Goal: Task Accomplishment & Management: Manage account settings

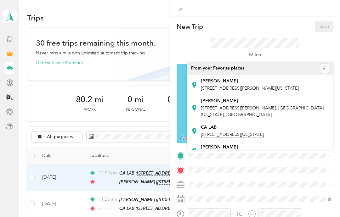
click at [238, 89] on span "[STREET_ADDRESS][PERSON_NAME][US_STATE]" at bounding box center [250, 89] width 98 height 6
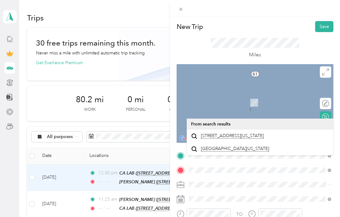
click at [240, 139] on span "[STREET_ADDRESS][US_STATE]" at bounding box center [232, 136] width 63 height 6
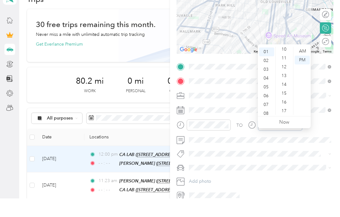
scroll to position [96, 0]
click at [287, 120] on div "17" at bounding box center [284, 124] width 15 height 9
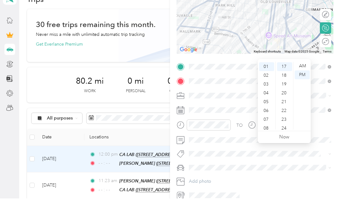
scroll to position [25, 0]
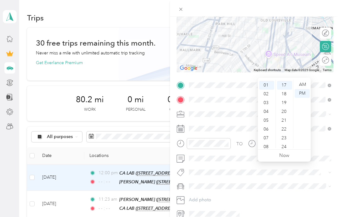
click at [321, 169] on span at bounding box center [255, 172] width 136 height 7
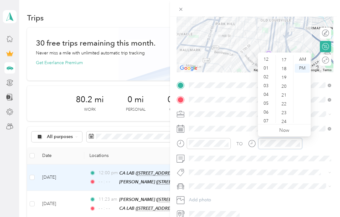
scroll to position [0, 0]
click at [266, 63] on div "12" at bounding box center [266, 59] width 15 height 9
click at [266, 66] on div "01" at bounding box center [266, 68] width 15 height 9
click at [285, 59] on div "17" at bounding box center [284, 60] width 15 height 9
click at [287, 60] on div "17" at bounding box center [284, 60] width 15 height 9
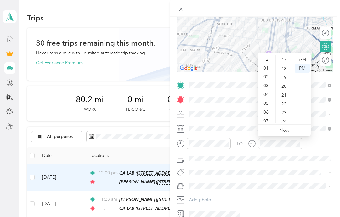
click at [266, 62] on div "12" at bounding box center [266, 59] width 15 height 9
click at [304, 68] on div "PM" at bounding box center [302, 68] width 15 height 9
click at [263, 59] on div "12" at bounding box center [266, 59] width 15 height 9
click at [286, 60] on div "17" at bounding box center [284, 60] width 15 height 9
click at [267, 69] on div "01" at bounding box center [266, 68] width 15 height 9
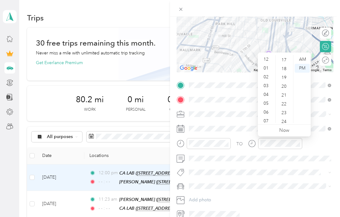
click at [284, 59] on div "17" at bounding box center [284, 60] width 15 height 9
click at [304, 68] on div "PM" at bounding box center [302, 68] width 15 height 9
click at [282, 86] on div "20" at bounding box center [284, 86] width 15 height 9
click at [289, 130] on link "Now" at bounding box center [284, 131] width 10 height 6
click at [284, 132] on link "Now" at bounding box center [284, 131] width 10 height 6
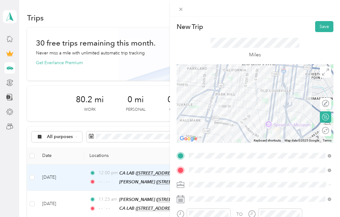
click at [323, 25] on button "Save" at bounding box center [324, 26] width 18 height 11
click at [326, 27] on button "Save" at bounding box center [324, 26] width 18 height 11
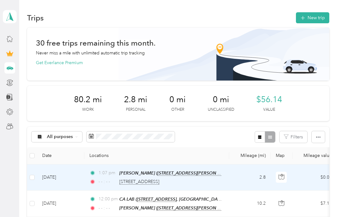
click at [319, 20] on button "New trip" at bounding box center [312, 17] width 33 height 11
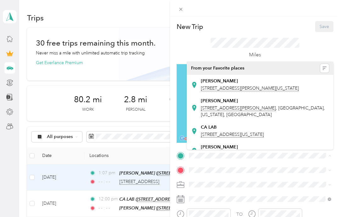
click at [148, 19] on div "New Trip Save This trip cannot be edited because it is either under review, app…" at bounding box center [170, 108] width 340 height 217
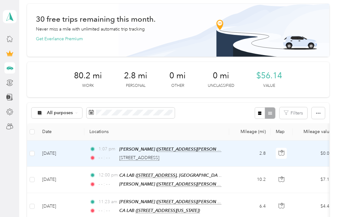
scroll to position [44, 0]
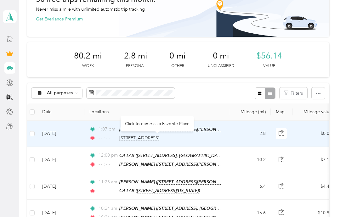
click at [146, 123] on div "Click to name as a Favorite Place" at bounding box center [157, 123] width 73 height 15
click at [164, 123] on div "Click to name as a Favorite Place" at bounding box center [157, 123] width 73 height 15
click at [141, 138] on span "[STREET_ADDRESS]" at bounding box center [139, 138] width 40 height 6
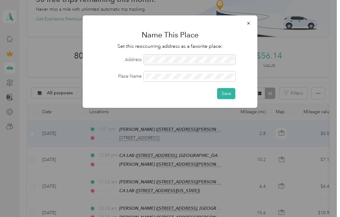
click at [228, 96] on button "Save" at bounding box center [226, 93] width 18 height 11
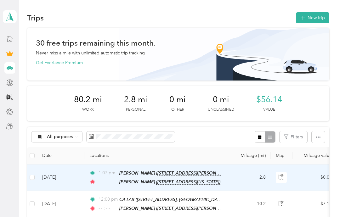
scroll to position [0, 0]
click at [321, 17] on button "New trip" at bounding box center [312, 17] width 33 height 11
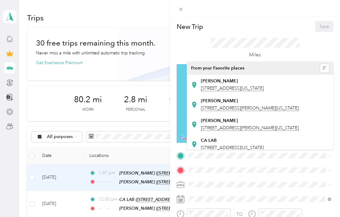
click at [239, 85] on div "[PERSON_NAME] [STREET_ADDRESS][US_STATE]" at bounding box center [232, 84] width 63 height 13
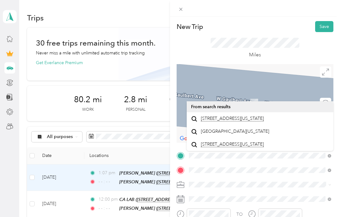
click at [231, 118] on span "[STREET_ADDRESS][US_STATE]" at bounding box center [232, 119] width 63 height 6
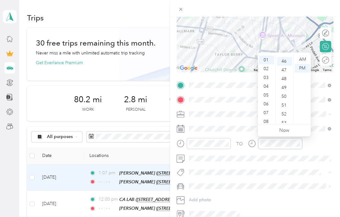
scroll to position [405, 0]
click at [266, 69] on div "02" at bounding box center [266, 69] width 15 height 9
click at [284, 60] on div "00" at bounding box center [284, 59] width 15 height 9
click at [266, 56] on div "02" at bounding box center [266, 60] width 15 height 9
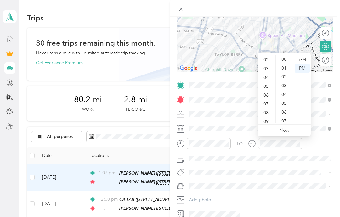
click at [285, 57] on div "00" at bounding box center [284, 59] width 15 height 9
click at [295, 132] on ul "Now" at bounding box center [284, 131] width 53 height 12
click at [281, 131] on link "Now" at bounding box center [284, 131] width 10 height 6
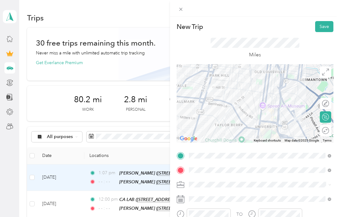
click at [325, 30] on button "Save" at bounding box center [324, 26] width 18 height 11
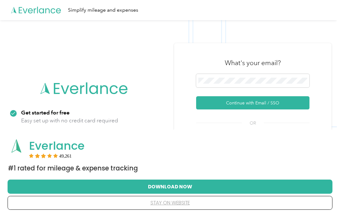
click at [275, 110] on button "Continue with Email / SSO" at bounding box center [252, 102] width 113 height 13
click at [293, 110] on button "Continue with Email / SSO" at bounding box center [252, 102] width 113 height 13
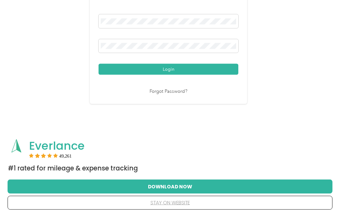
click at [215, 75] on button "Login" at bounding box center [169, 69] width 140 height 11
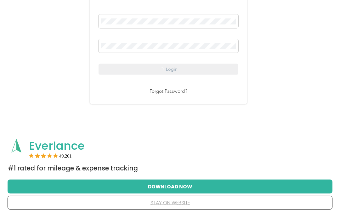
scroll to position [79, 0]
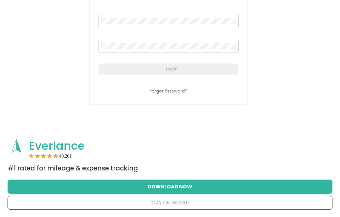
scroll to position [105, 0]
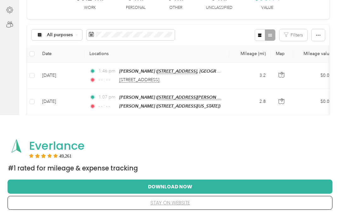
click at [187, 189] on button "Download Now" at bounding box center [170, 186] width 305 height 13
click at [275, 203] on button "stay on website" at bounding box center [170, 203] width 305 height 13
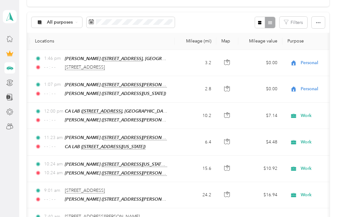
scroll to position [86, 0]
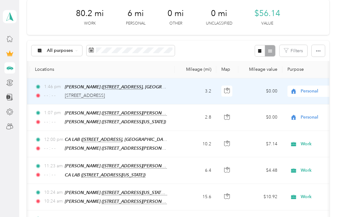
click at [310, 88] on span "Personal" at bounding box center [330, 91] width 58 height 7
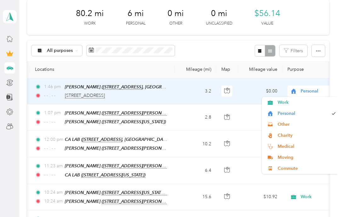
click at [282, 99] on span "Work" at bounding box center [307, 102] width 58 height 7
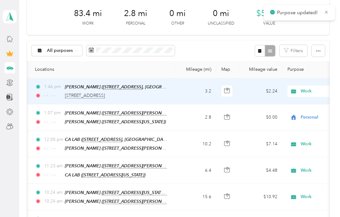
click at [312, 114] on span "Personal" at bounding box center [330, 117] width 58 height 7
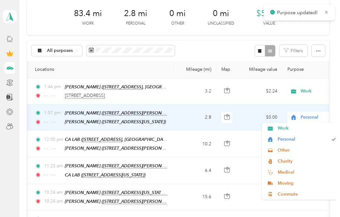
click at [284, 125] on span "Work" at bounding box center [307, 128] width 58 height 7
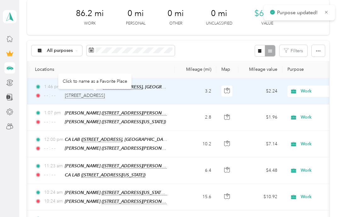
click at [102, 93] on span "[STREET_ADDRESS]" at bounding box center [85, 96] width 40 height 6
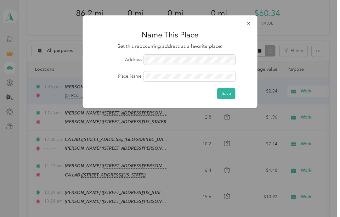
click at [229, 95] on button "Save" at bounding box center [226, 93] width 18 height 11
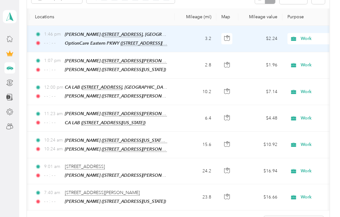
scroll to position [139, 0]
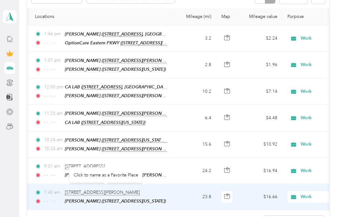
click at [118, 190] on span "[STREET_ADDRESS][PERSON_NAME]" at bounding box center [102, 193] width 75 height 6
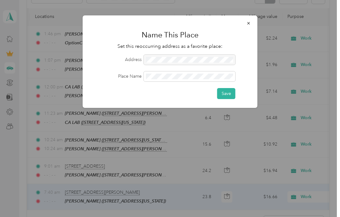
click at [231, 95] on button "Save" at bounding box center [226, 93] width 18 height 11
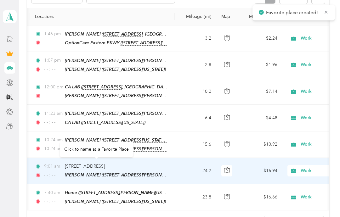
click at [118, 142] on div "Click to name as a Favorite Place" at bounding box center [96, 149] width 73 height 15
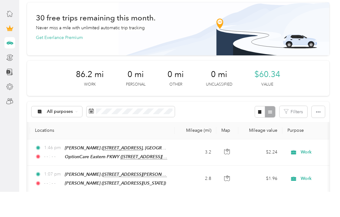
scroll to position [0, 0]
